Goal: Task Accomplishment & Management: Manage account settings

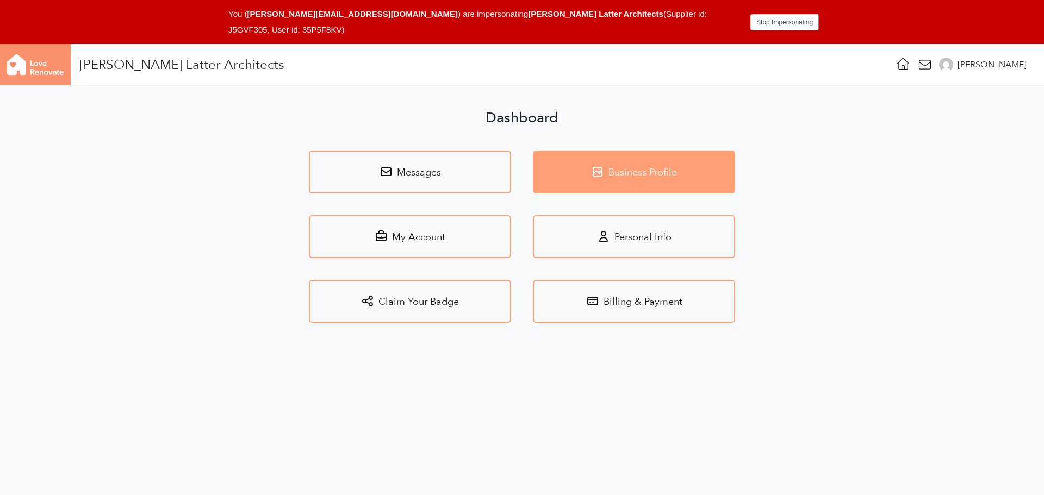
click at [590, 162] on link "Business Profile" at bounding box center [634, 172] width 202 height 43
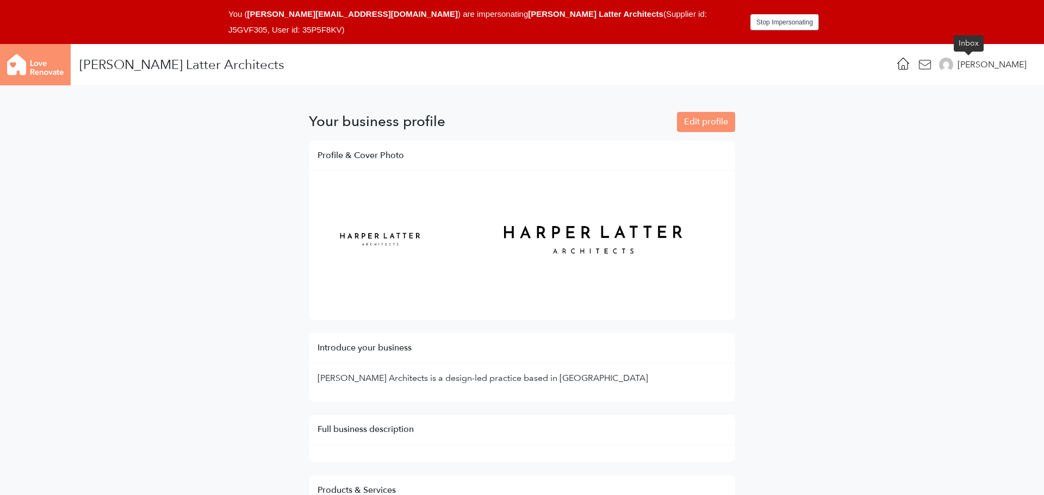
click at [932, 63] on icon at bounding box center [924, 64] width 15 height 15
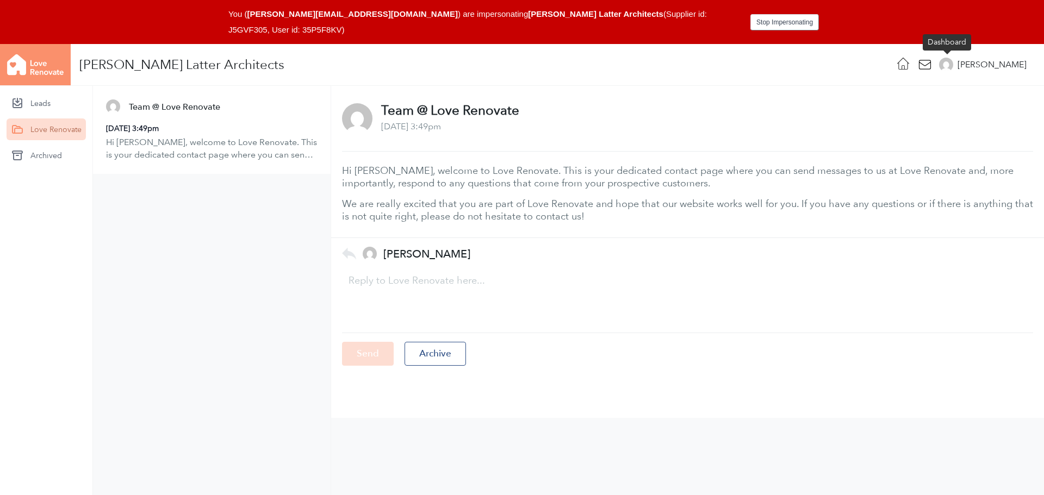
click at [909, 65] on icon at bounding box center [903, 63] width 11 height 11
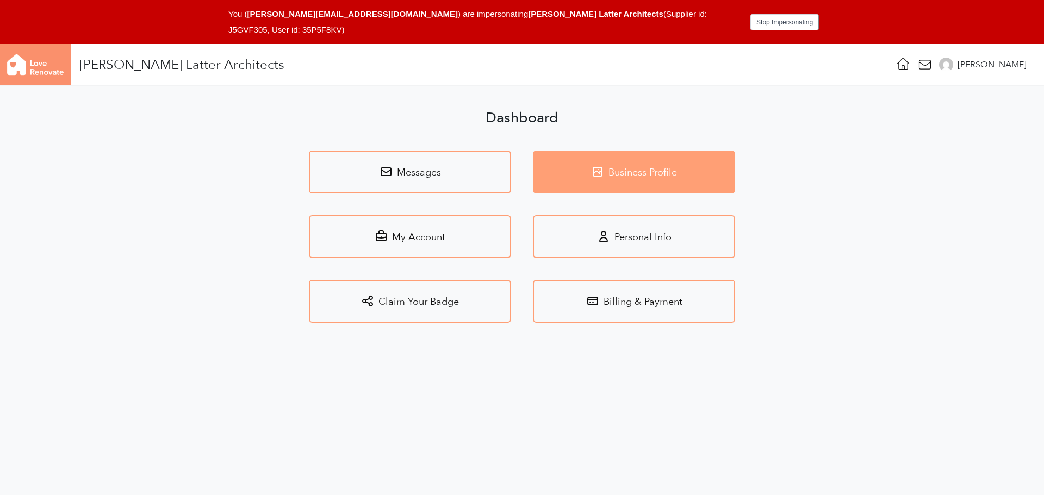
click at [676, 158] on link "Business Profile" at bounding box center [634, 172] width 202 height 43
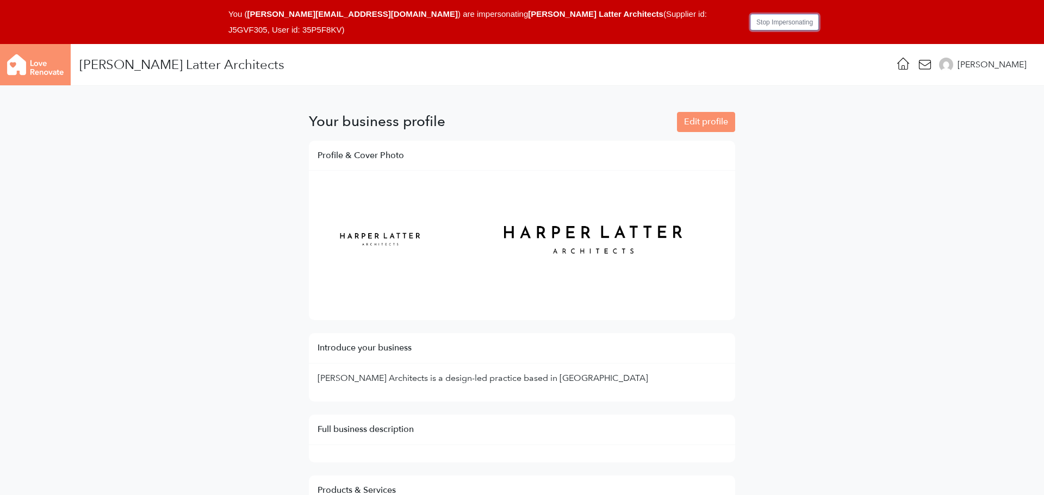
click at [769, 27] on button "Stop Impersonating" at bounding box center [784, 22] width 68 height 16
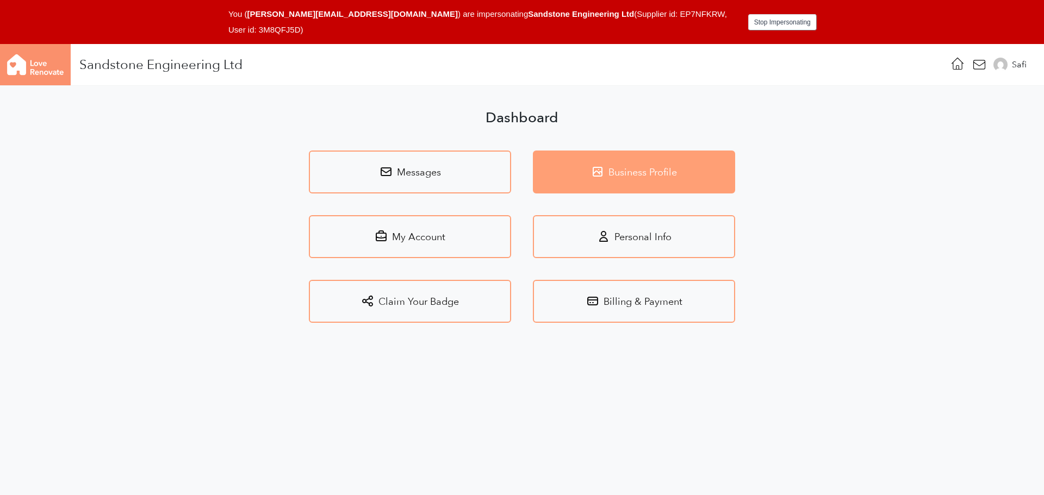
click at [607, 162] on link "Business Profile" at bounding box center [634, 172] width 202 height 43
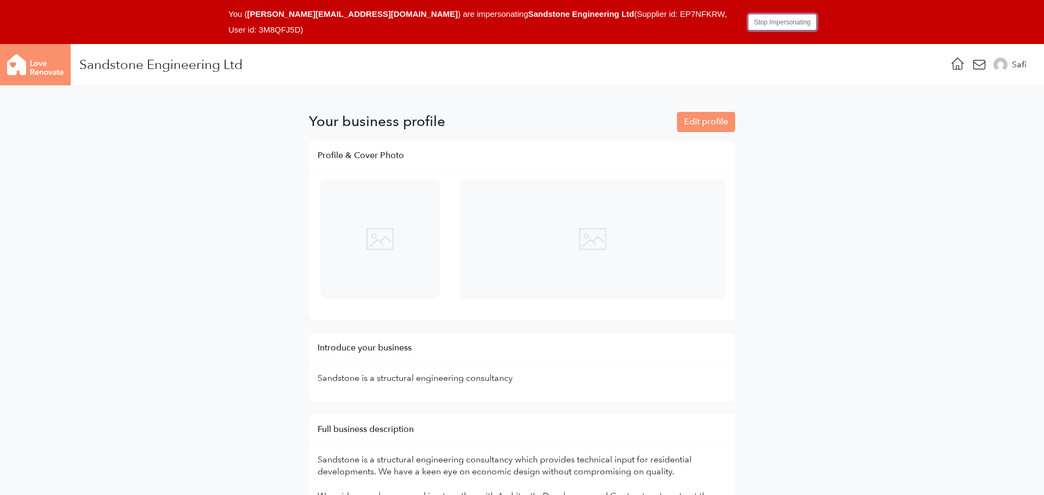
click at [780, 22] on button "Stop Impersonating" at bounding box center [782, 22] width 68 height 16
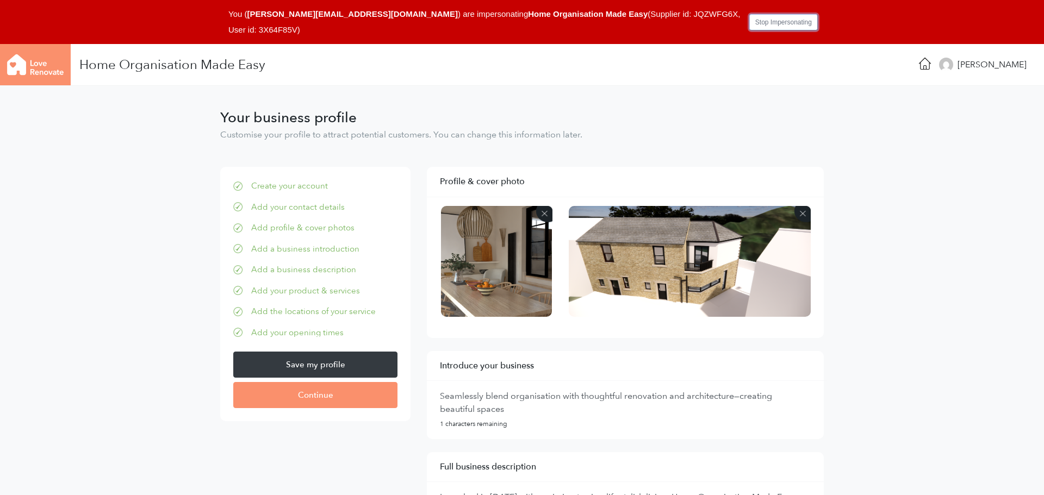
click at [749, 24] on button "Stop Impersonating" at bounding box center [783, 22] width 68 height 16
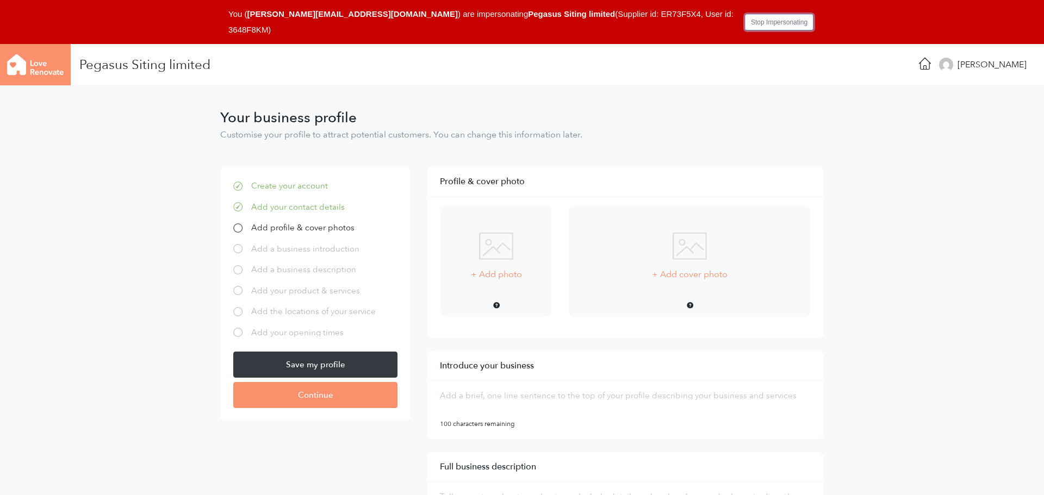
click at [769, 25] on button "Stop Impersonating" at bounding box center [779, 22] width 68 height 16
